Goal: Information Seeking & Learning: Stay updated

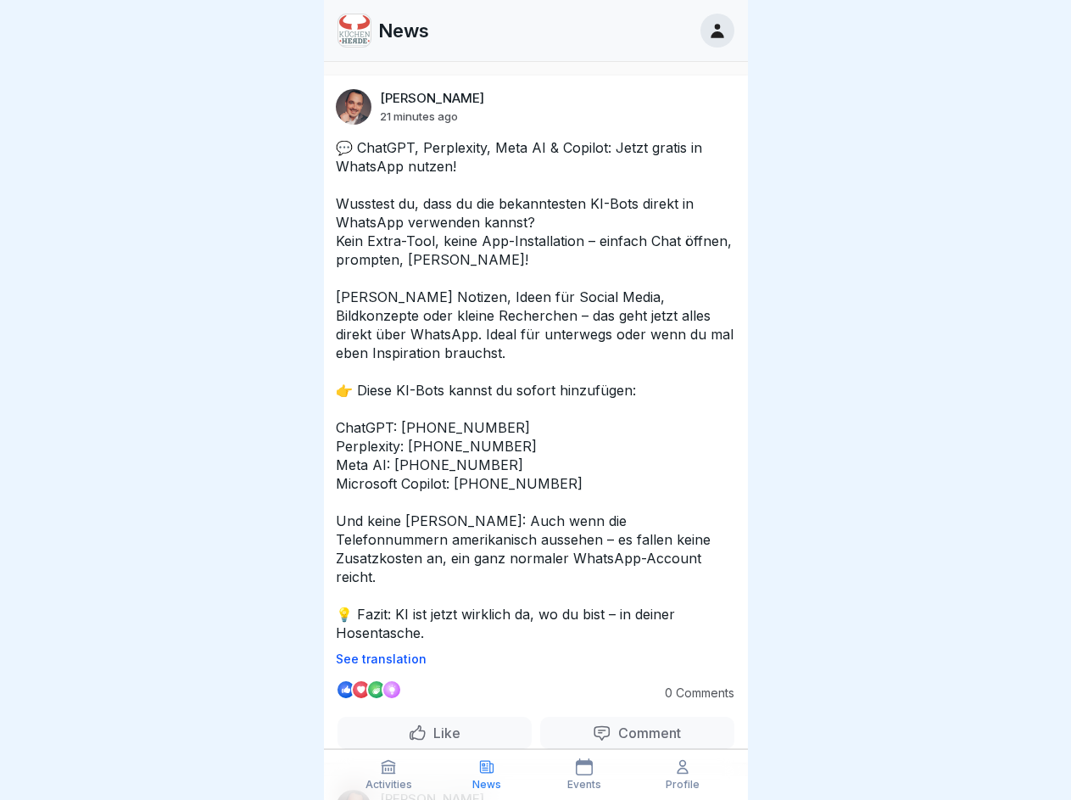
click at [529, 652] on p "See translation" at bounding box center [536, 659] width 400 height 14
click at [626, 724] on p "Comment" at bounding box center [647, 732] width 70 height 17
click at [389, 775] on icon at bounding box center [388, 766] width 17 height 17
click at [487, 775] on icon at bounding box center [486, 766] width 17 height 17
click at [585, 775] on icon at bounding box center [584, 766] width 17 height 17
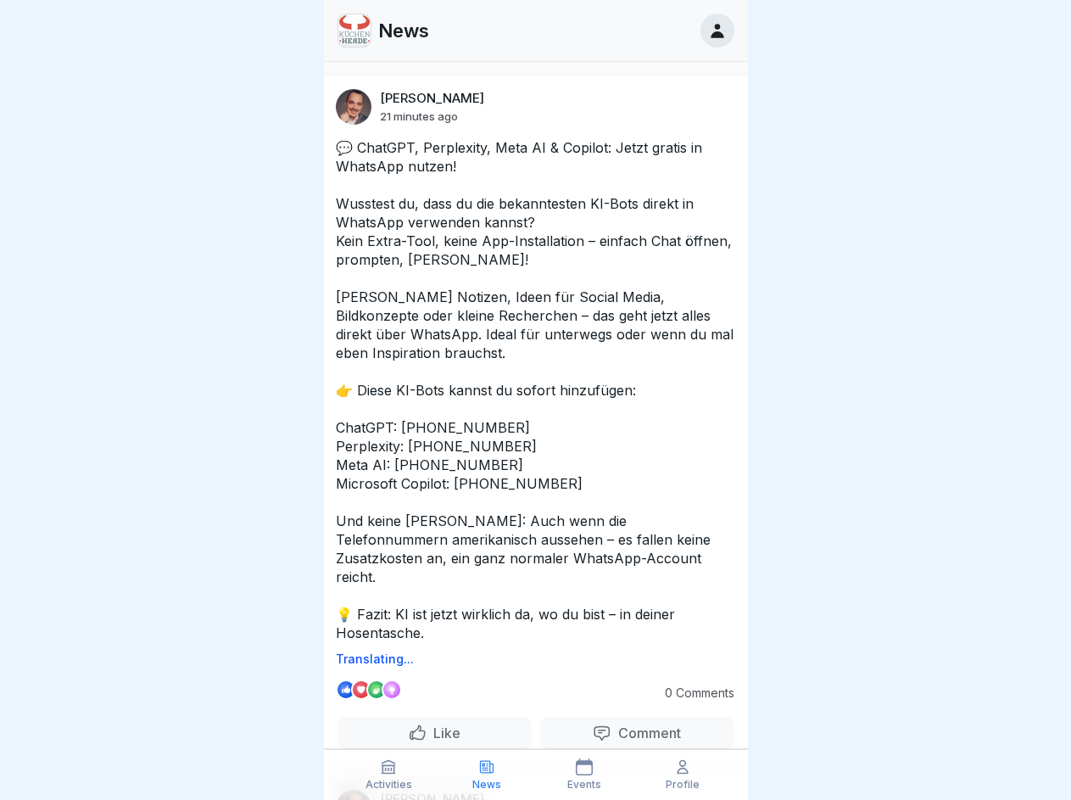
click at [683, 775] on icon at bounding box center [682, 766] width 17 height 17
